Goal: Information Seeking & Learning: Learn about a topic

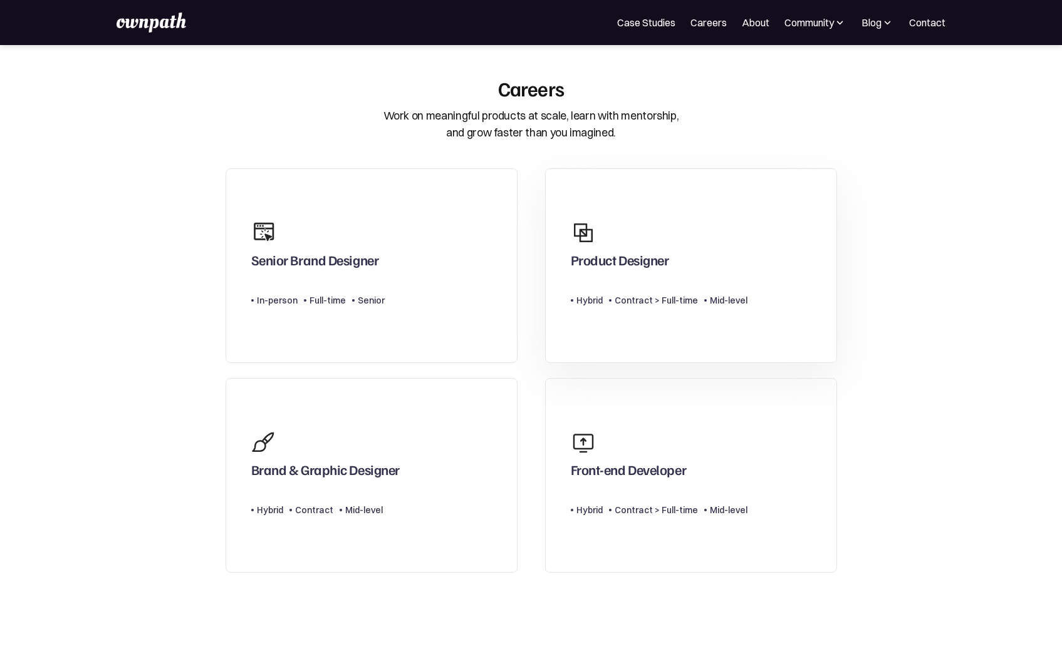
click at [680, 259] on div "Product Designer" at bounding box center [659, 244] width 177 height 60
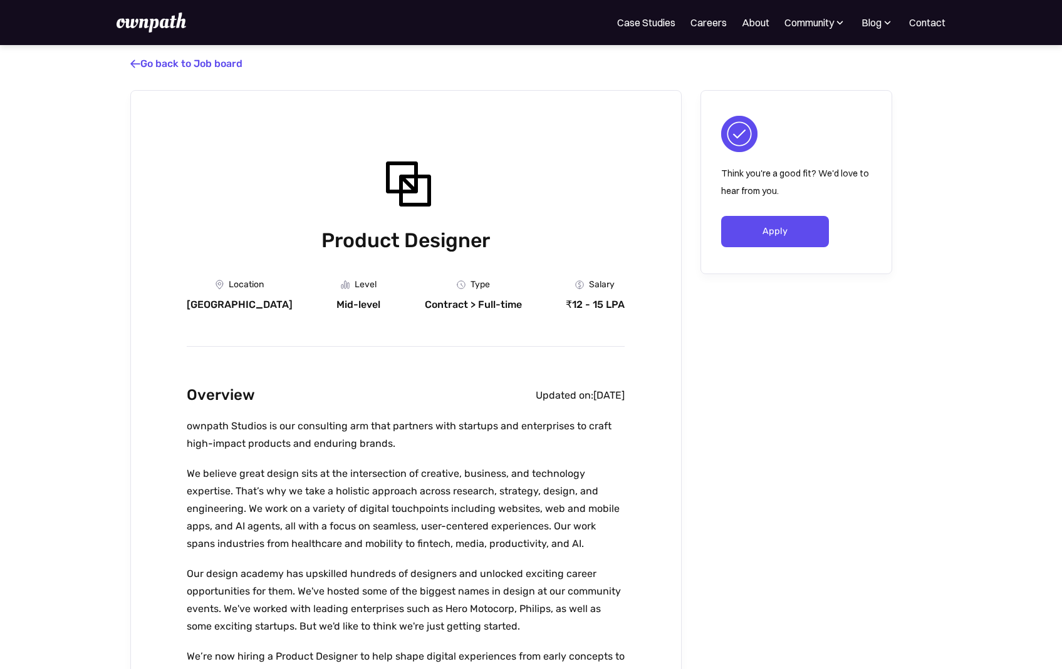
click at [139, 28] on img at bounding box center [150, 23] width 69 height 20
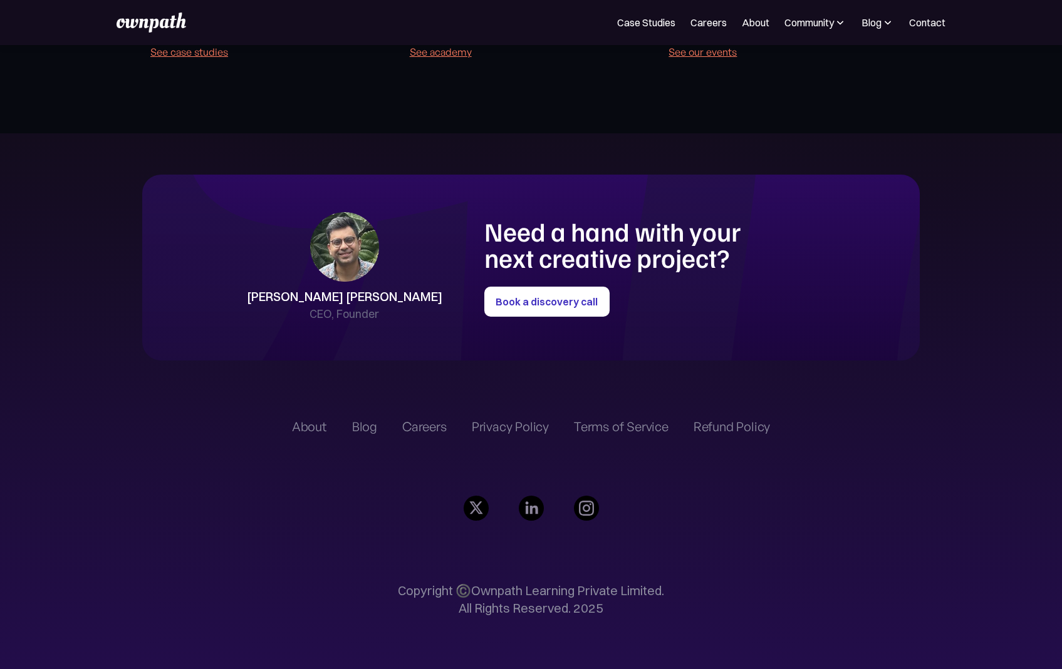
scroll to position [2897, 0]
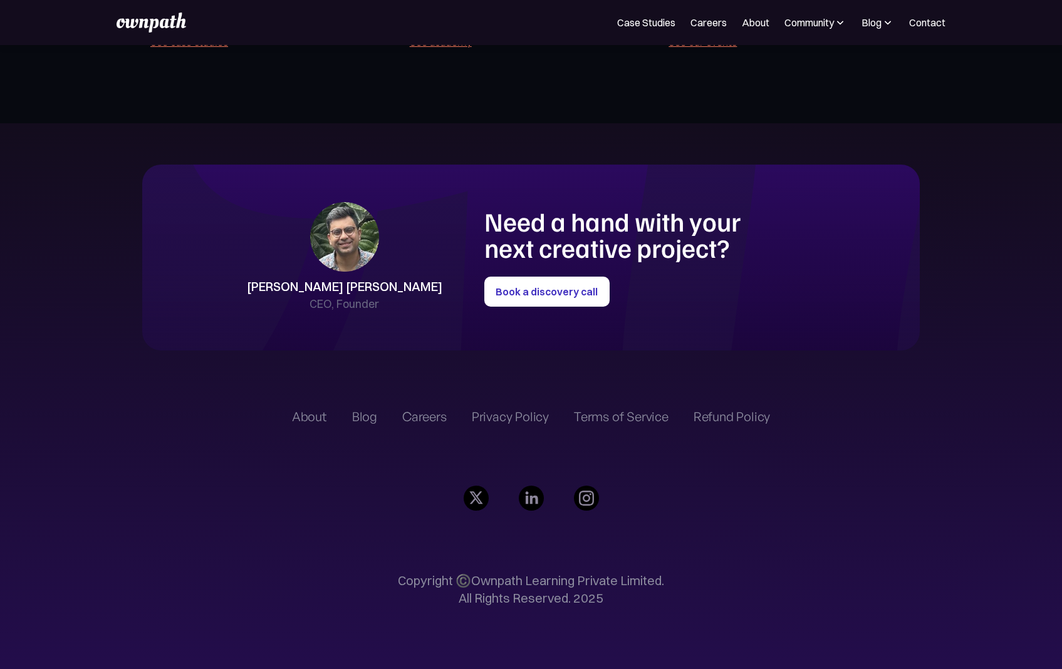
click at [326, 416] on div "About" at bounding box center [309, 417] width 35 height 15
click at [313, 420] on div "About" at bounding box center [309, 417] width 35 height 15
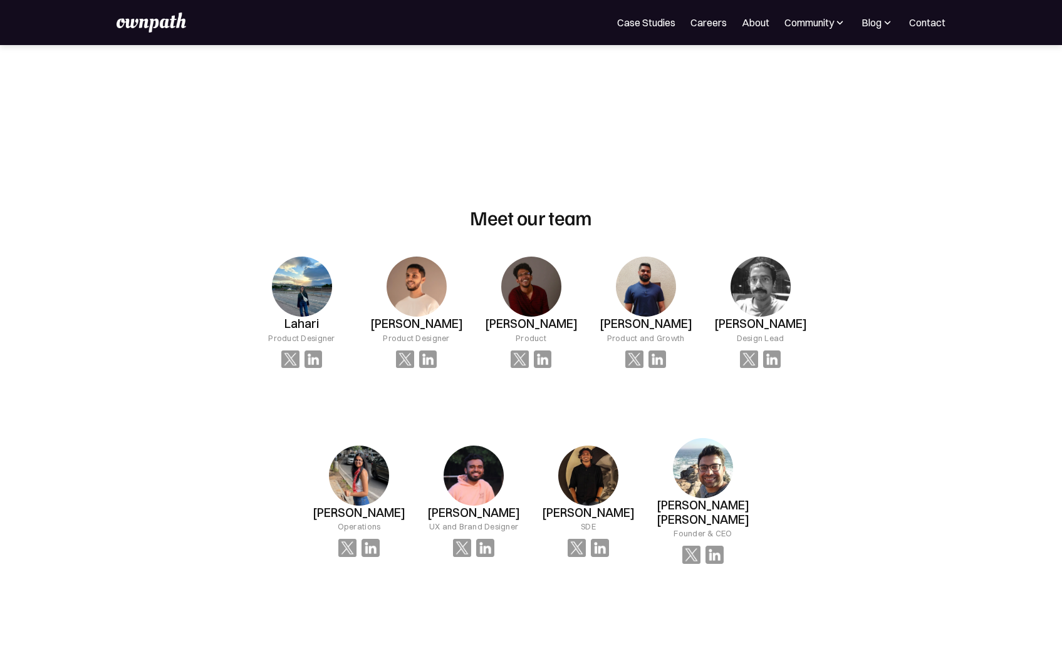
scroll to position [705, 0]
click at [695, 468] on img at bounding box center [703, 468] width 60 height 60
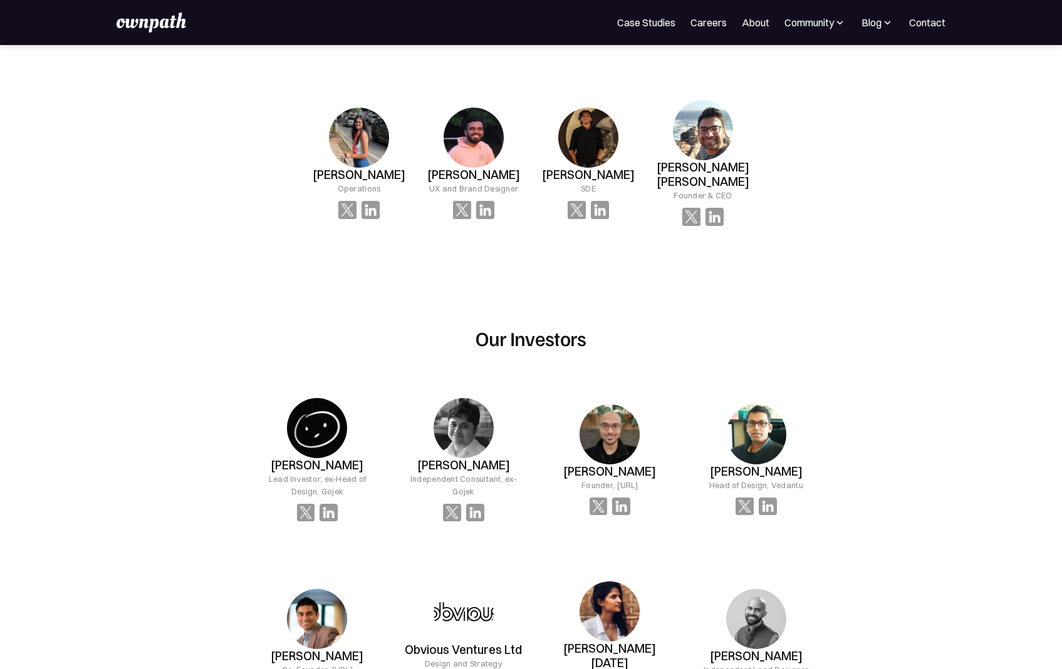
scroll to position [1050, 0]
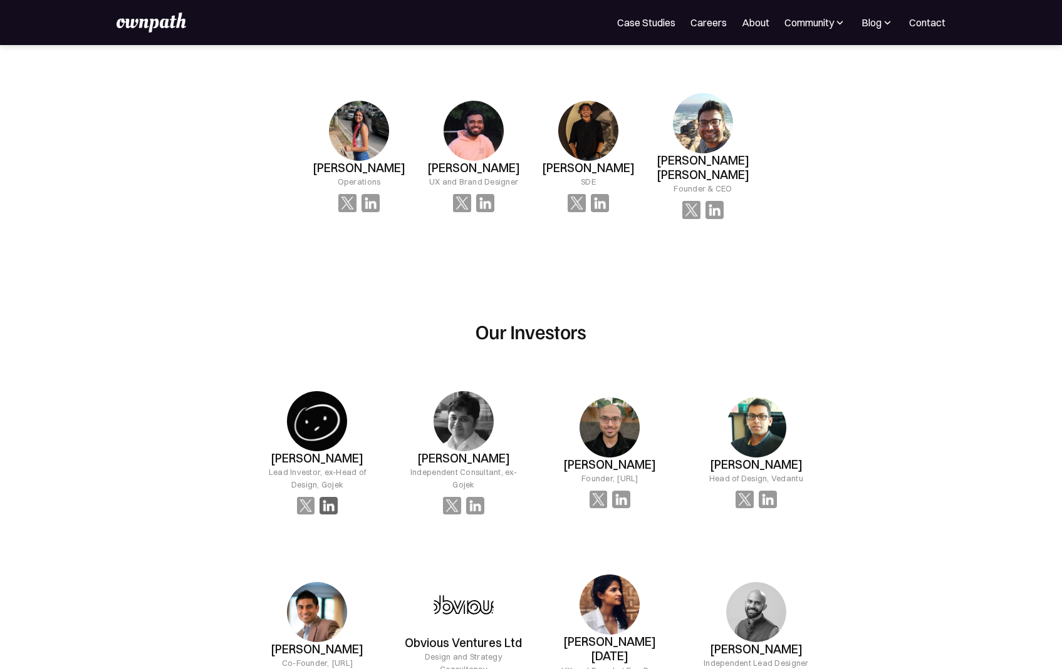
click at [331, 497] on img at bounding box center [328, 506] width 18 height 18
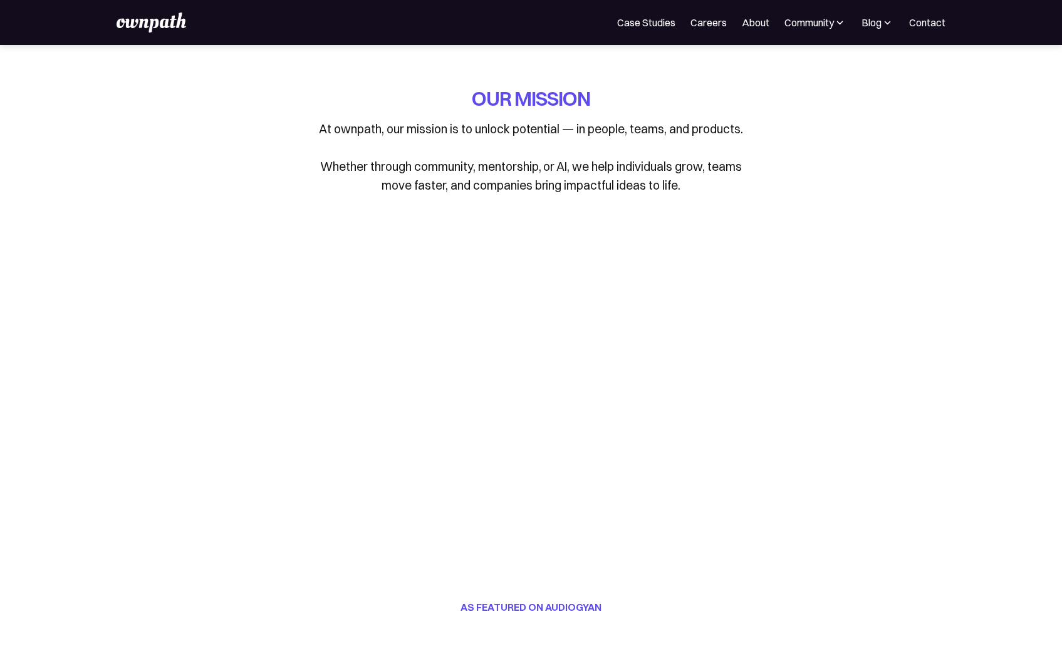
scroll to position [1050, 0]
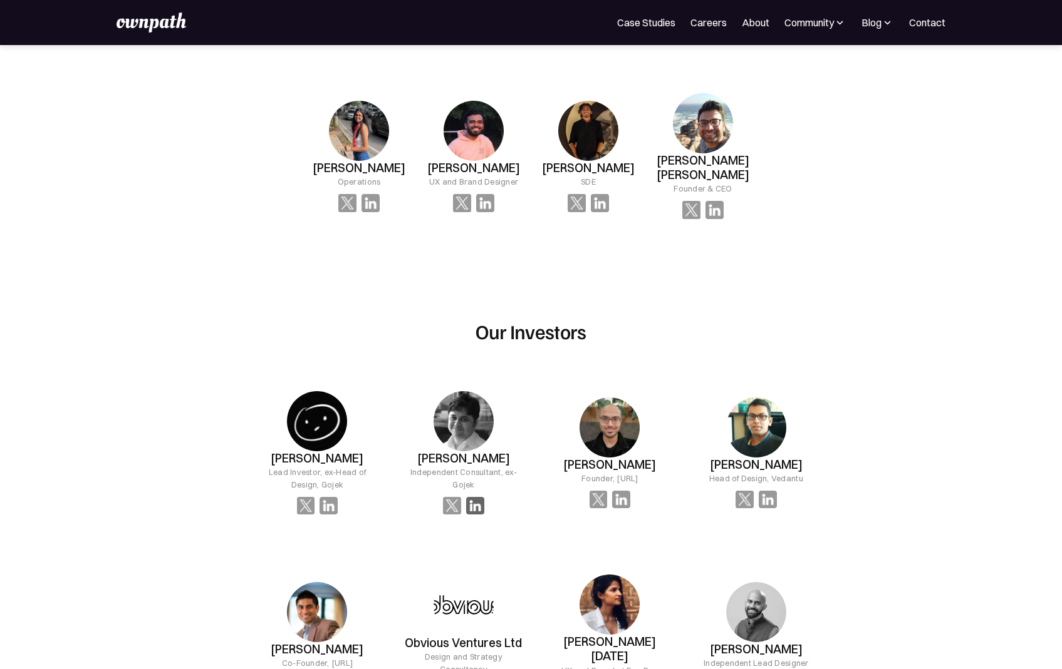
click at [475, 497] on img at bounding box center [475, 506] width 18 height 18
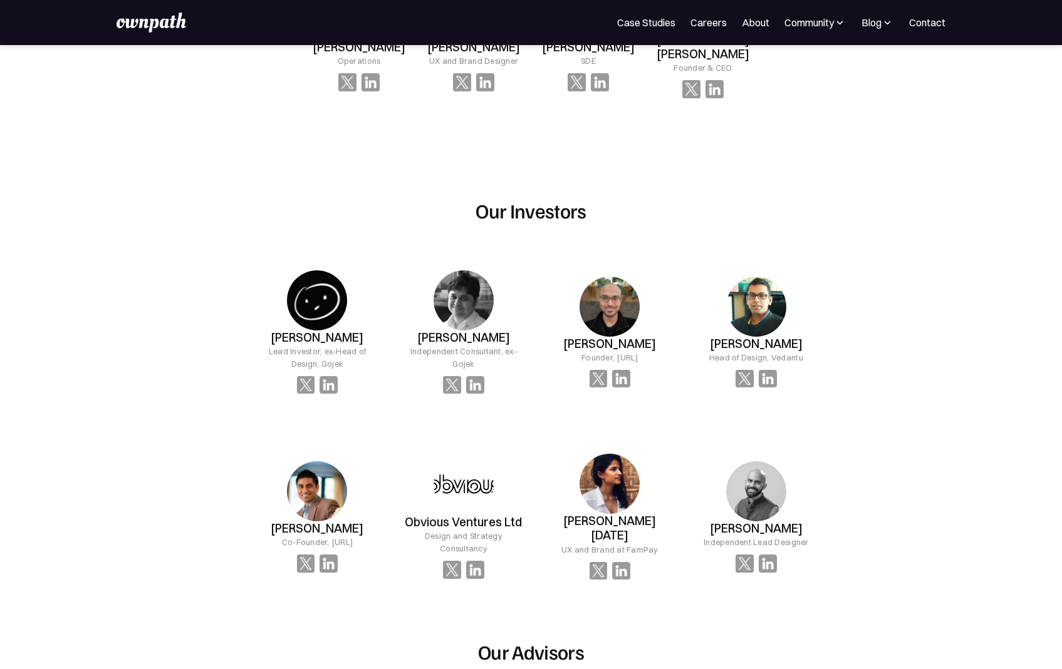
scroll to position [1172, 0]
click at [767, 554] on img at bounding box center [767, 563] width 18 height 18
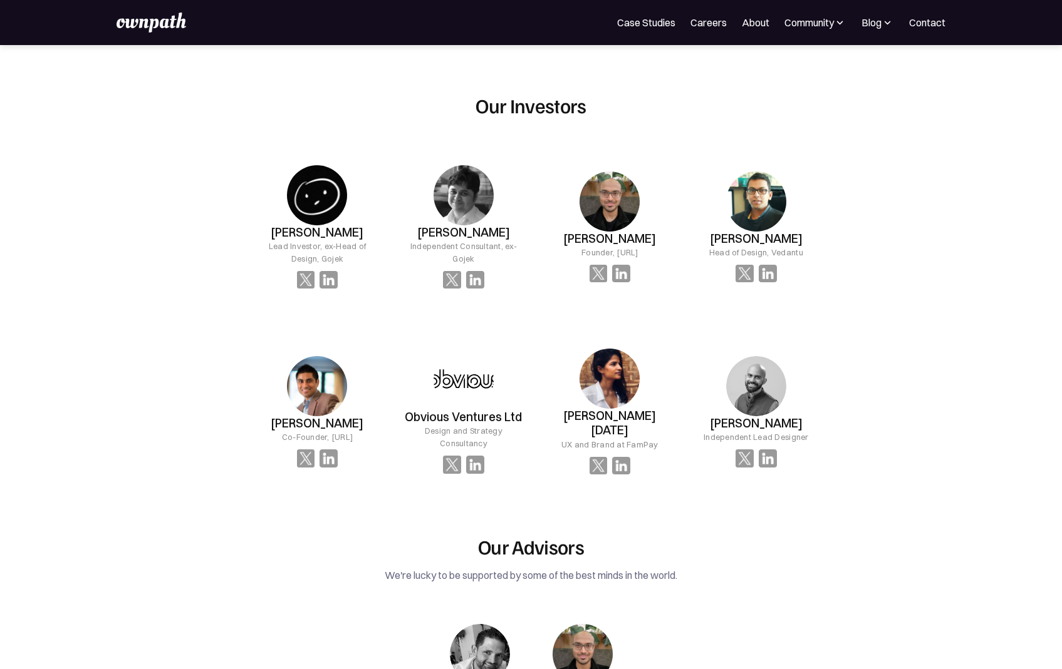
scroll to position [1276, 0]
click at [768, 450] on img at bounding box center [767, 459] width 18 height 18
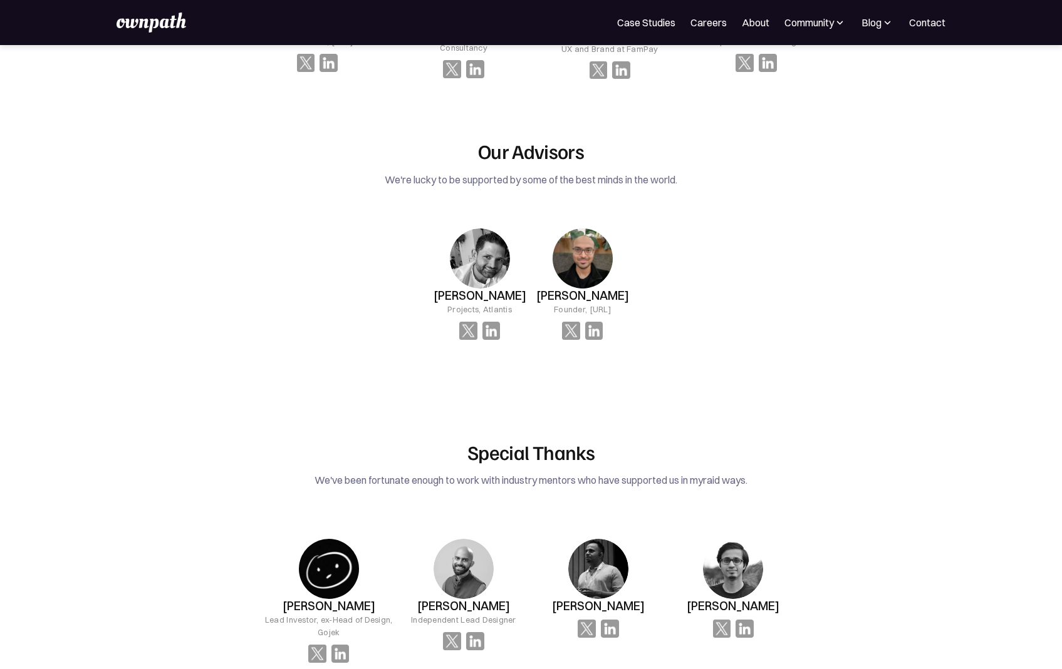
scroll to position [1729, 0]
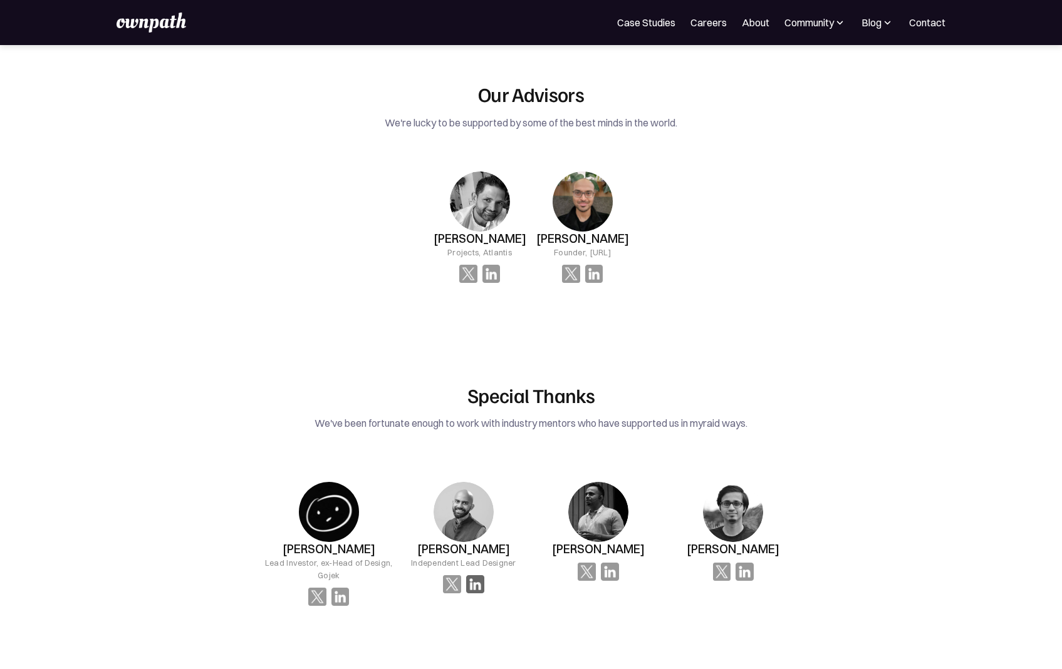
click at [469, 576] on img at bounding box center [475, 585] width 18 height 18
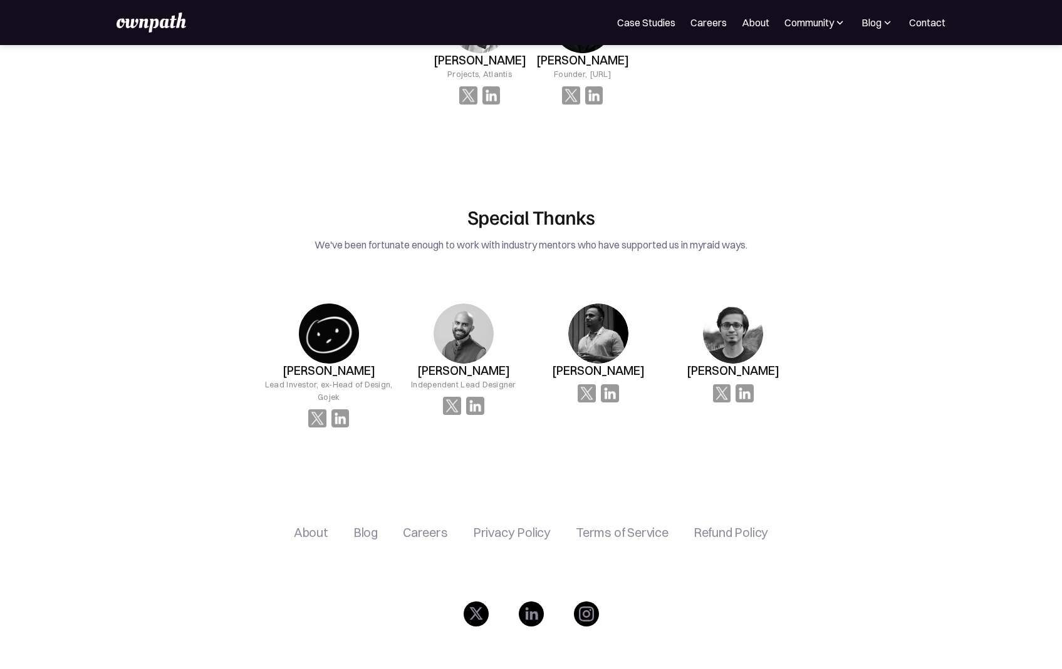
scroll to position [1909, 0]
